Goal: Task Accomplishment & Management: Manage account settings

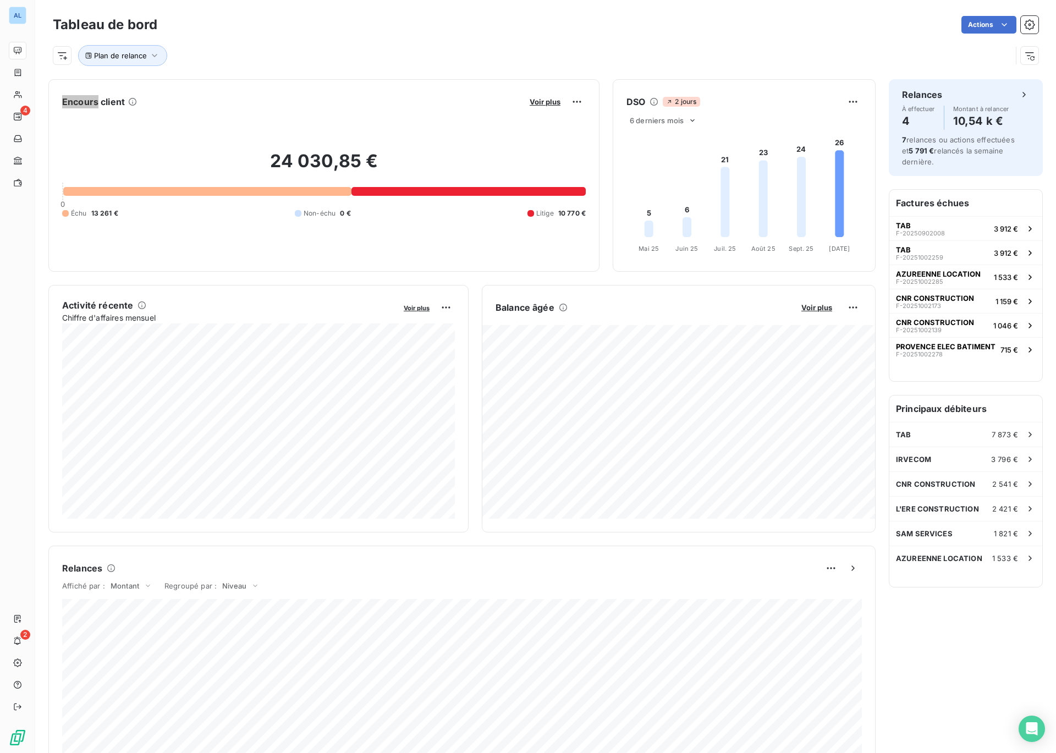
click at [794, 9] on div "Tableau de bord Actions Plan de relance" at bounding box center [545, 36] width 1020 height 73
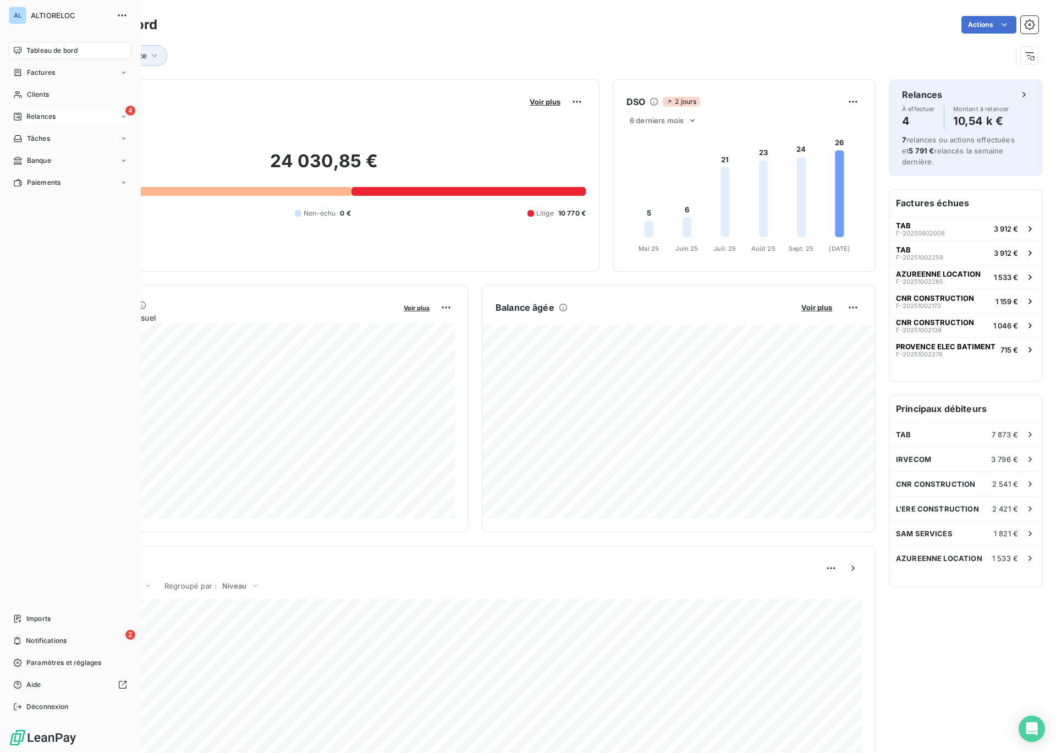
click at [28, 112] on span "Relances" at bounding box center [40, 117] width 29 height 10
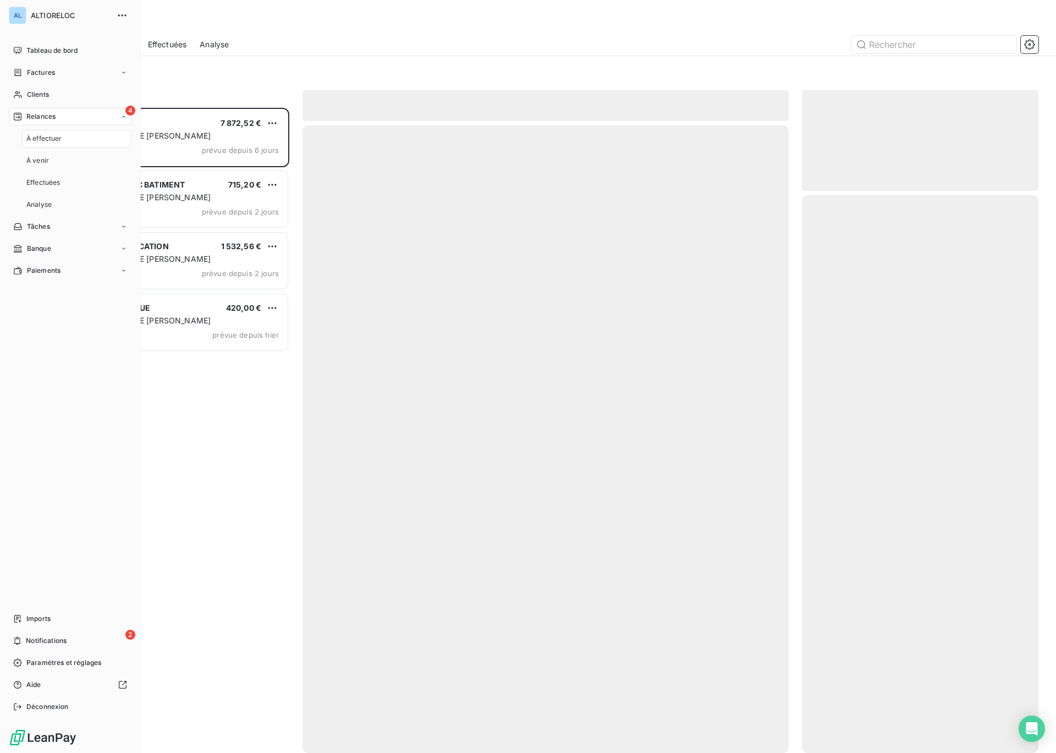
scroll to position [645, 236]
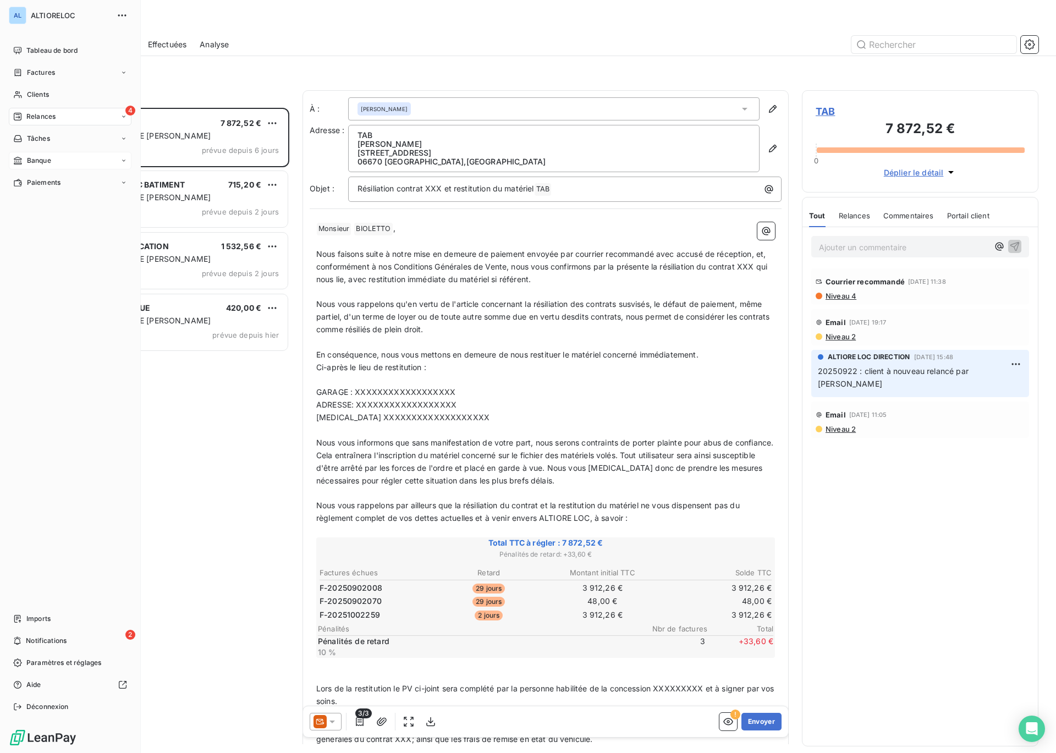
click at [25, 161] on div "Banque" at bounding box center [32, 161] width 38 height 10
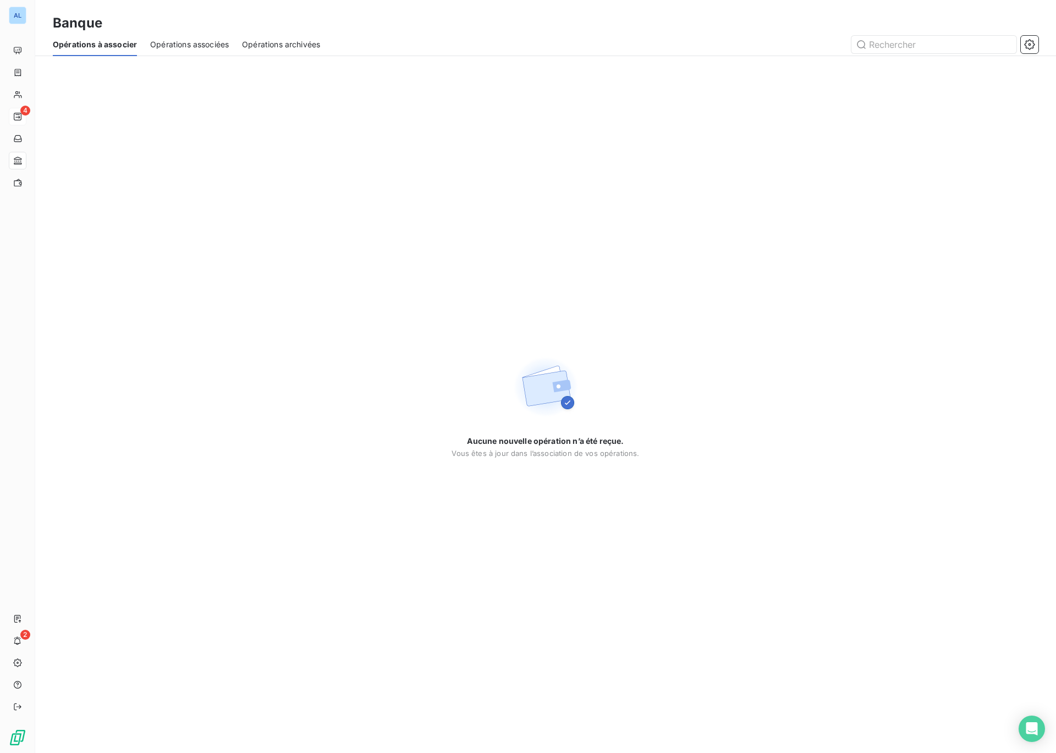
click at [183, 41] on span "Opérations associées" at bounding box center [189, 44] width 79 height 11
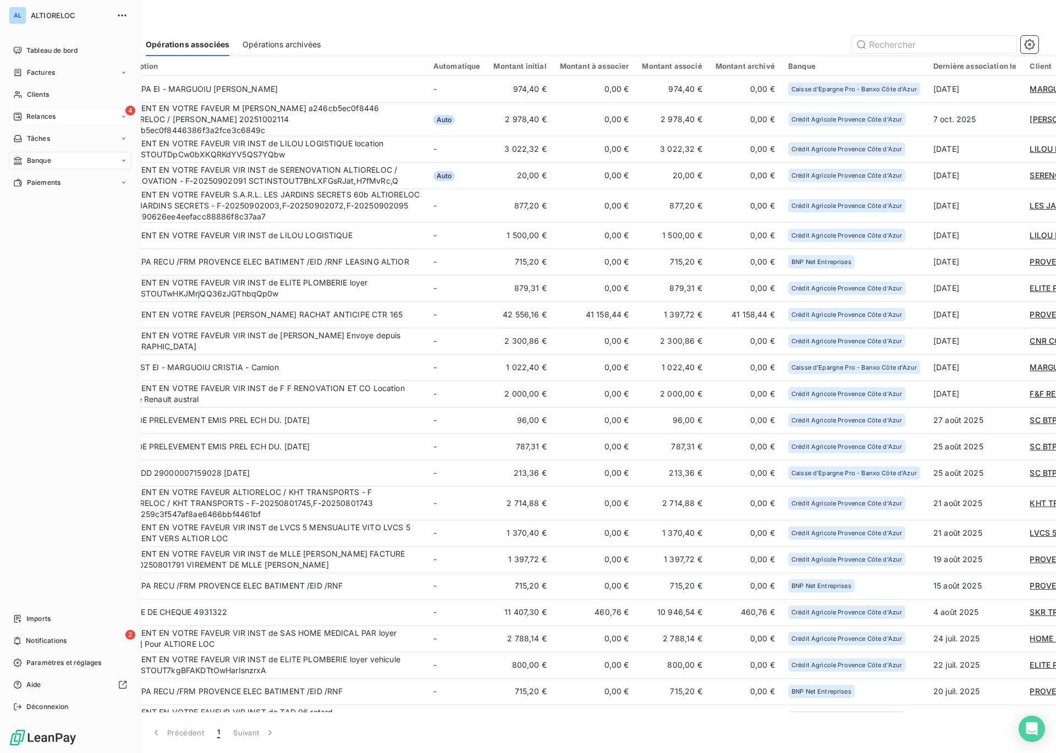
click at [40, 117] on span "Relances" at bounding box center [40, 117] width 29 height 10
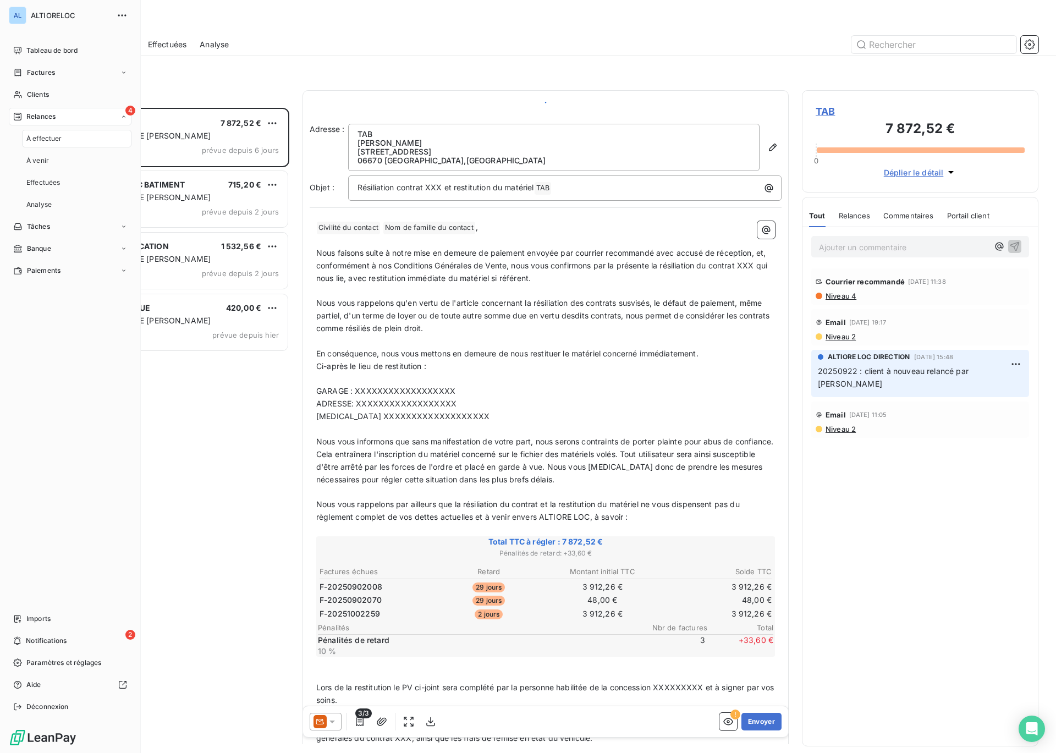
scroll to position [645, 236]
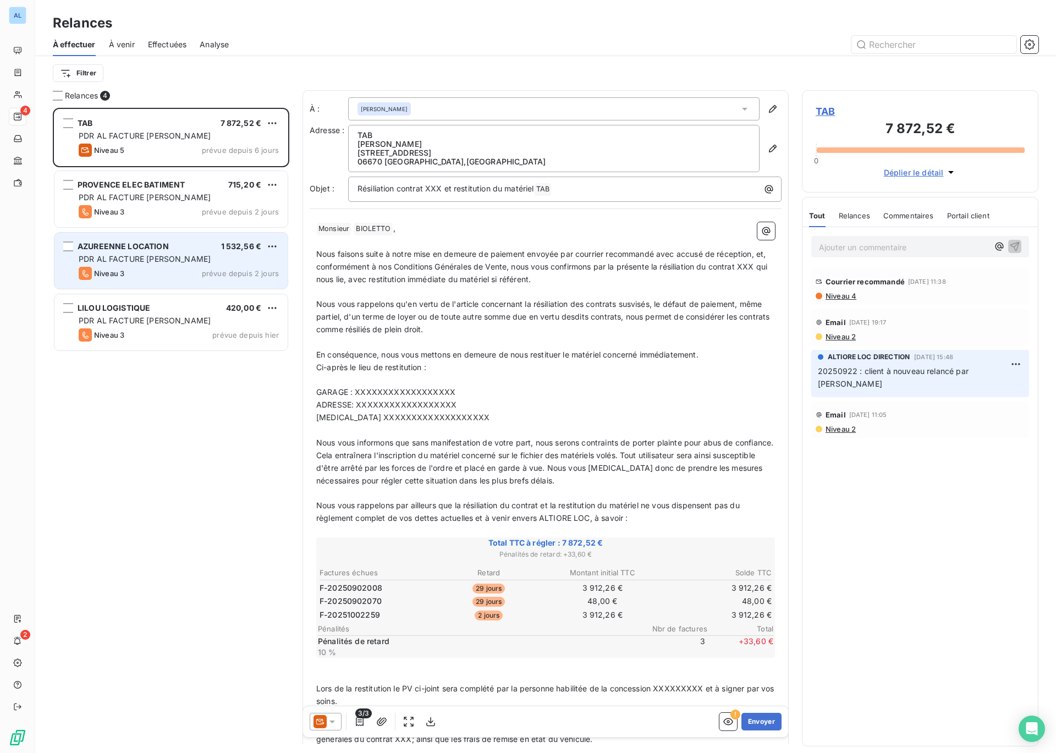
click at [150, 252] on div "AZUREENNE LOCATION 1 532,56 € PDR AL FACTURE LOYER Niveau 3 prévue depuis 2 jou…" at bounding box center [170, 261] width 233 height 56
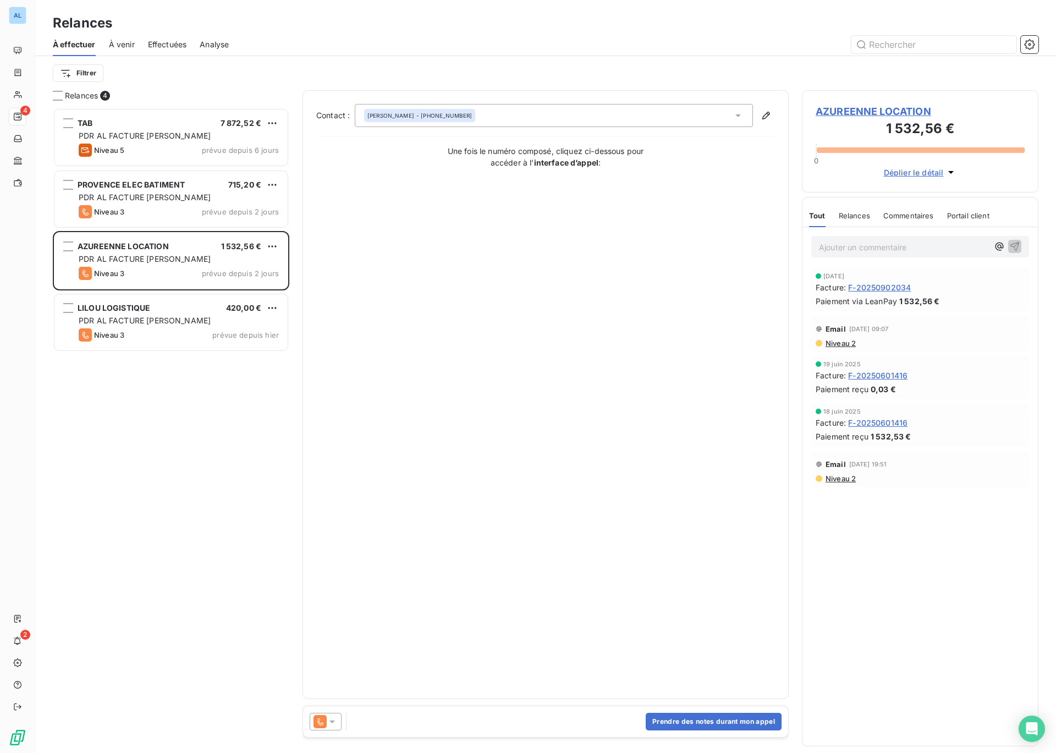
click at [835, 111] on span "AZUREENNE LOCATION" at bounding box center [919, 111] width 209 height 15
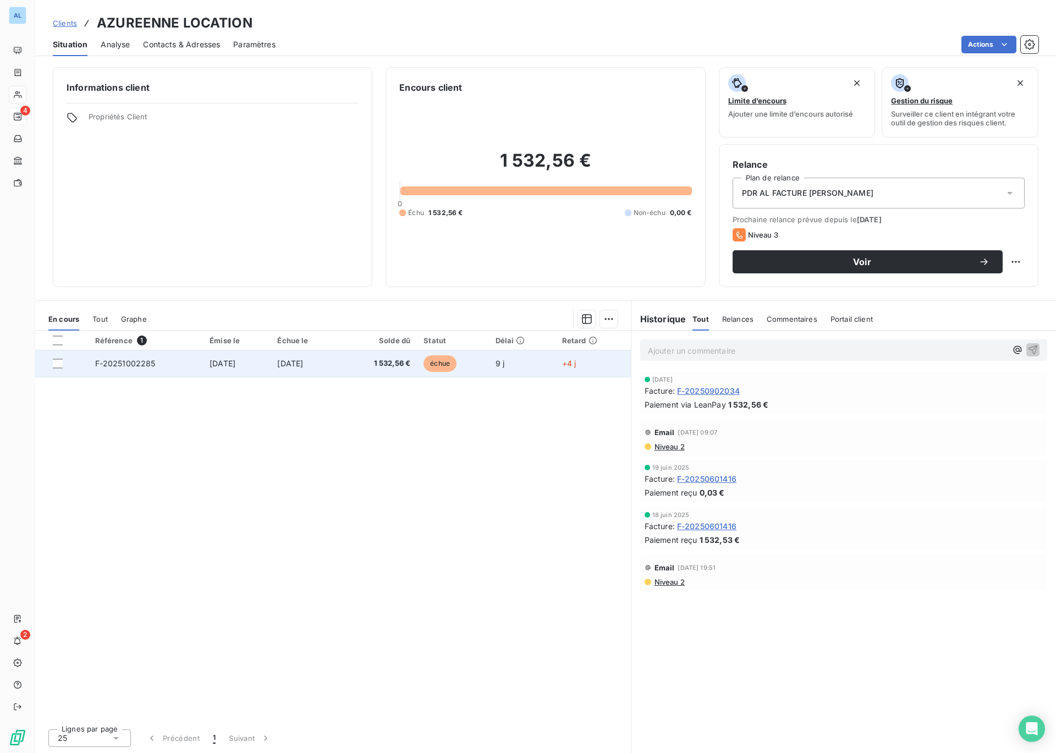
click at [121, 360] on span "F-20251002285" at bounding box center [125, 362] width 60 height 9
